Goal: Task Accomplishment & Management: Manage account settings

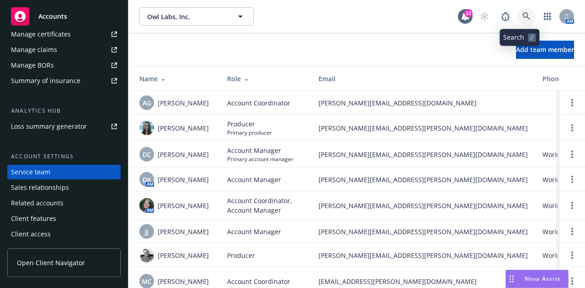
click at [523, 20] on icon at bounding box center [527, 16] width 8 height 8
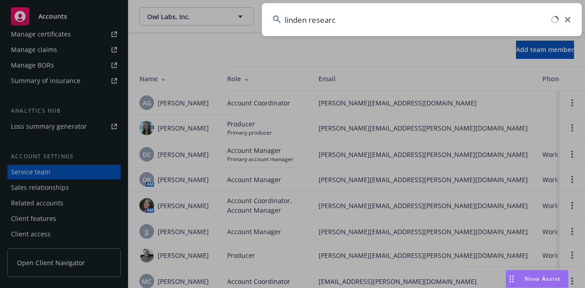
type input "linden research"
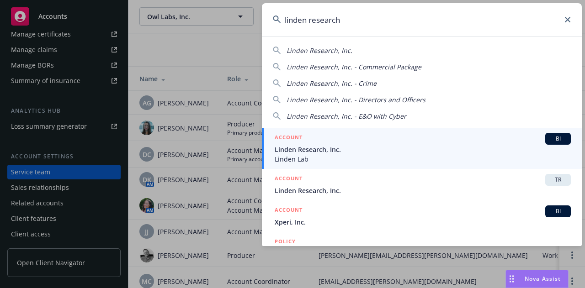
click at [484, 149] on span "Linden Research, Inc." at bounding box center [423, 150] width 296 height 10
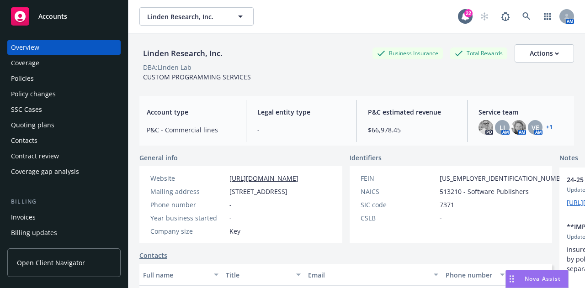
click at [67, 122] on div "Quoting plans" at bounding box center [64, 125] width 106 height 15
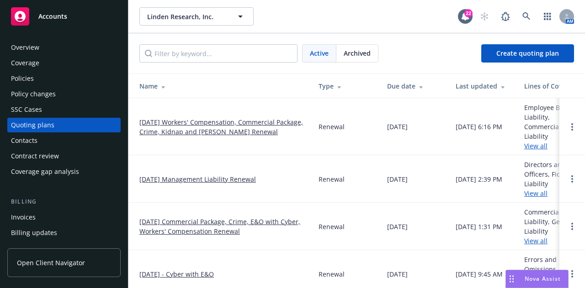
click at [246, 128] on link "[DATE] Workers' Compensation, Commercial Package, Crime, Kidnap and [PERSON_NAM…" at bounding box center [221, 126] width 165 height 19
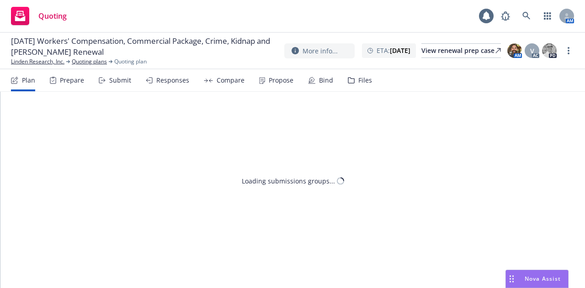
click at [348, 87] on div "Files" at bounding box center [360, 80] width 24 height 22
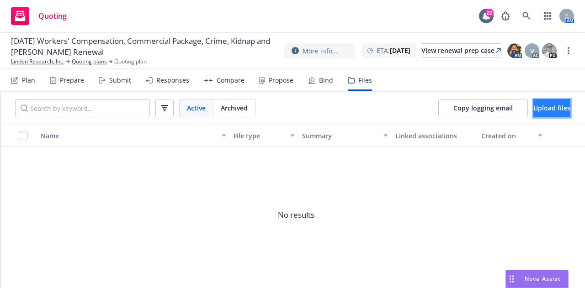
click at [545, 105] on span "Upload files" at bounding box center [552, 108] width 37 height 9
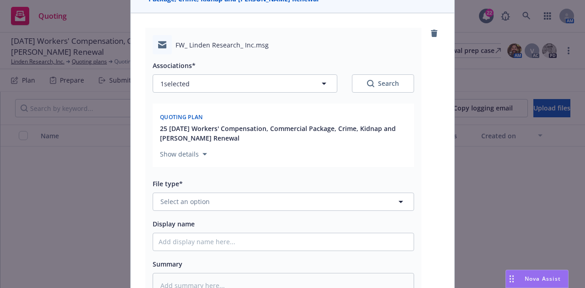
scroll to position [93, 0]
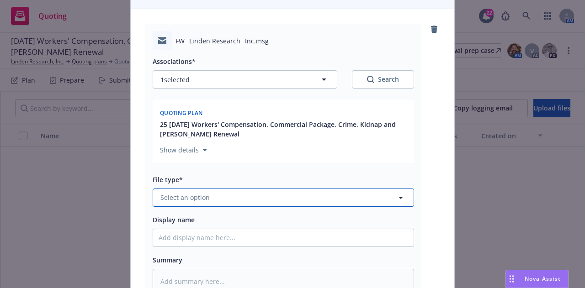
click at [303, 197] on button "Select an option" at bounding box center [283, 198] width 261 height 18
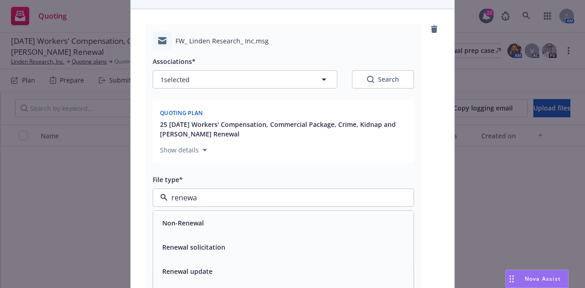
type input "renewal"
click at [316, 246] on div "Renewal solicitation" at bounding box center [284, 247] width 250 height 13
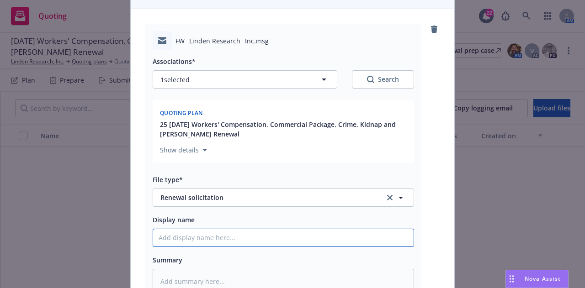
click at [310, 243] on input "Display name" at bounding box center [283, 237] width 261 height 17
type textarea "x"
type input "2"
type textarea "x"
type input "25-"
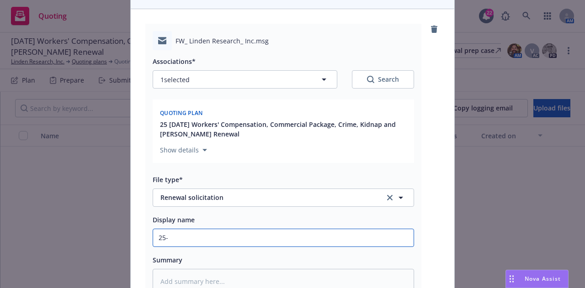
type textarea "x"
type input "25-2"
type textarea "x"
type input "25-26"
type textarea "x"
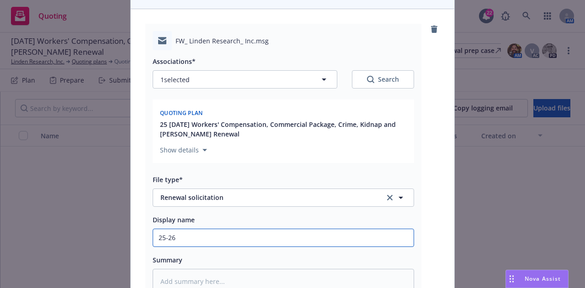
type input "25-26"
type textarea "x"
type input "25-26 T"
type textarea "x"
type input "25-26 TM"
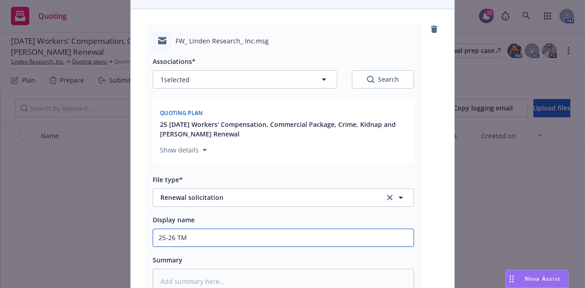
type textarea "x"
type input "25-26 TMH"
type textarea "x"
type input "25-26 TMHC"
type textarea "x"
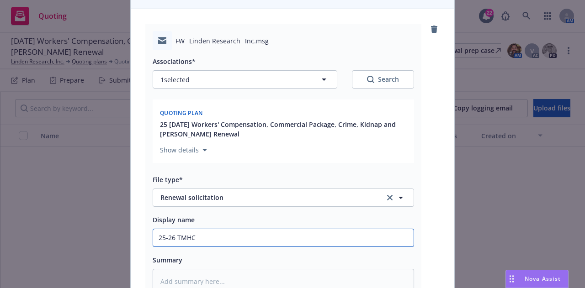
type input "25-26 TMHCC"
type textarea "x"
type input "25-26 TMHCC"
type textarea "x"
type input "25-26 TMHCC R"
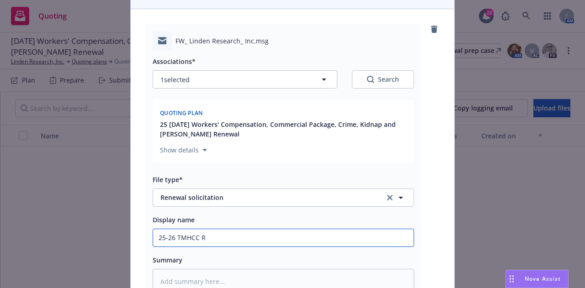
type textarea "x"
type input "25-26 TMHCC Re"
type textarea "x"
type input "25-26 TMHCC Ren"
type textarea "x"
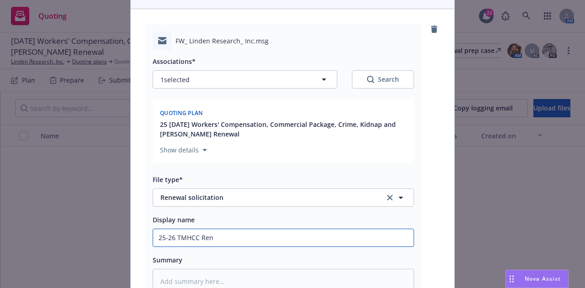
type input "25-26 TMHCC [PERSON_NAME]"
type textarea "x"
type input "25-26 TMHCC Renew"
type textarea "x"
type input "25-26 TMHCC Renewal"
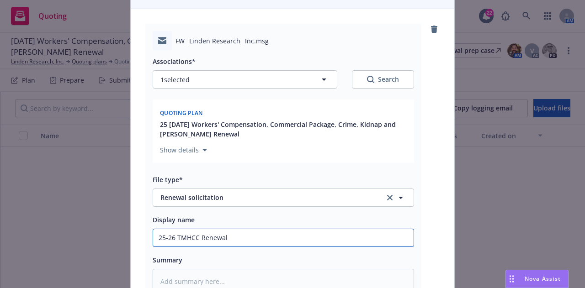
type textarea "x"
type input "25-26 TMHCC Renewal"
type textarea "x"
type input "25-26 TMHCC Renewal S"
type textarea "x"
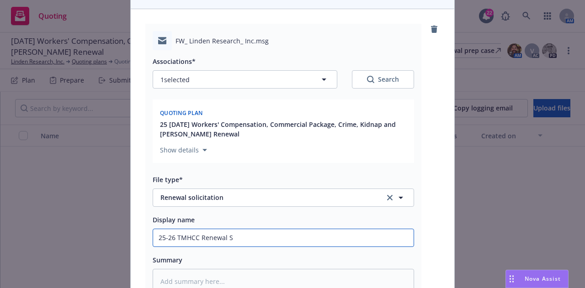
type input "25-26 TMHCC Renewal So"
type textarea "x"
type input "25-26 TMHCC Renewal Sol"
type textarea "x"
type input "25-26 TMHCC Renewal Soli"
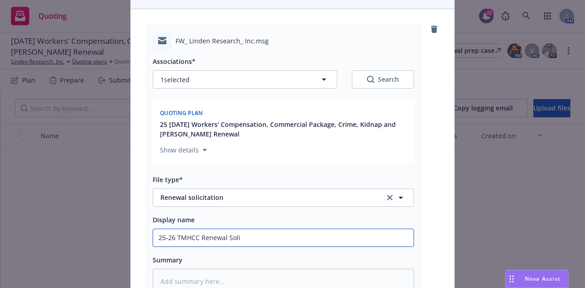
type textarea "x"
type input "25-26 TMHCC Renewal Solici"
type textarea "x"
type input "25-26 TMHCC Renewal Solicit"
type textarea "x"
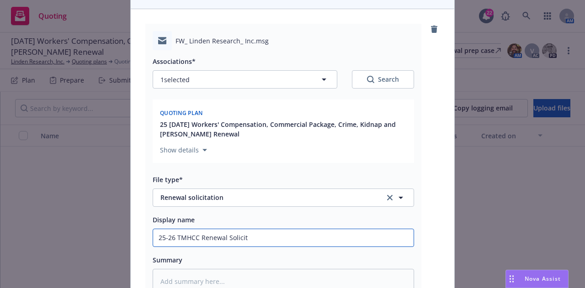
type input "25-26 TMHCC Renewal Solicita"
type textarea "x"
type input "25-26 TMHCC Renewal Solicitat"
type textarea "x"
type input "25-26 TMHCC Renewal Solicitatio"
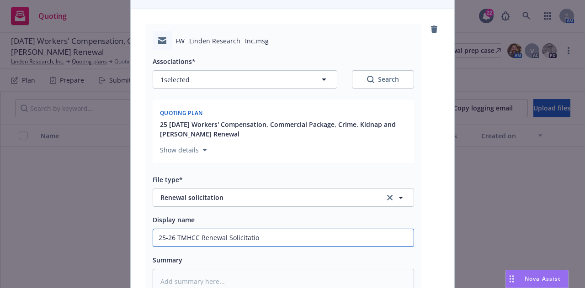
type textarea "x"
type input "25-26 TMHCC Renewal Solicitation"
type textarea "x"
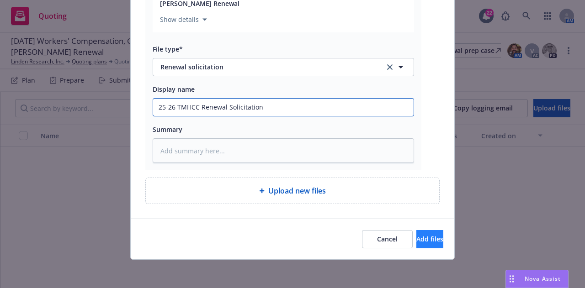
type input "25-26 TMHCC Renewal Solicitation"
click at [432, 242] on button "Add files" at bounding box center [429, 239] width 27 height 18
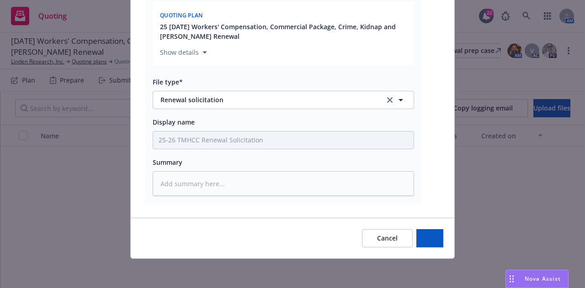
scroll to position [190, 0]
type textarea "x"
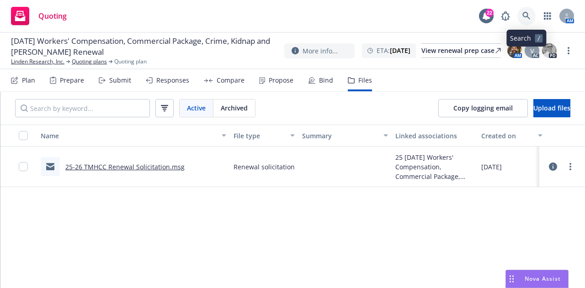
click at [524, 19] on icon at bounding box center [527, 16] width 8 height 8
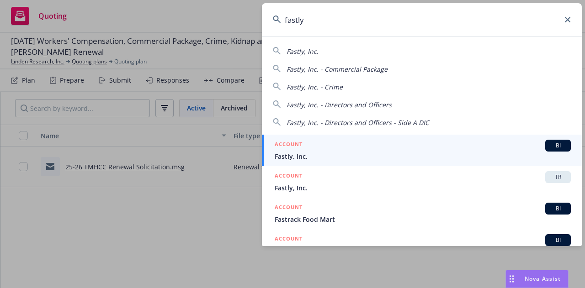
type input "fastly"
click at [345, 156] on span "Fastly, Inc." at bounding box center [423, 157] width 296 height 10
